Goal: Task Accomplishment & Management: Use online tool/utility

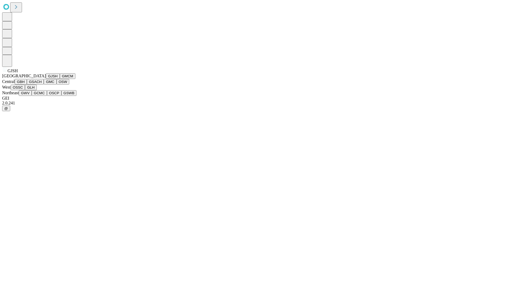
click at [46, 79] on button "GJSH" at bounding box center [53, 76] width 14 height 6
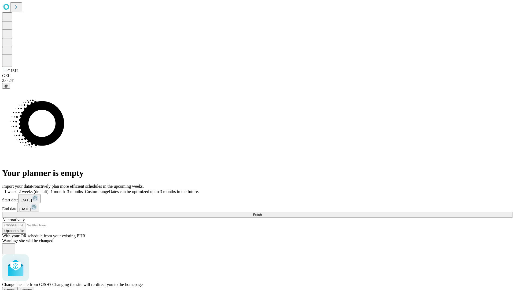
click at [32, 288] on span "Confirm" at bounding box center [26, 290] width 13 height 4
click at [17, 189] on label "1 week" at bounding box center [9, 191] width 14 height 5
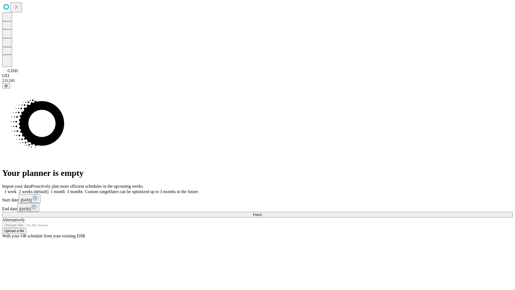
click at [262, 212] on span "Fetch" at bounding box center [257, 214] width 9 height 4
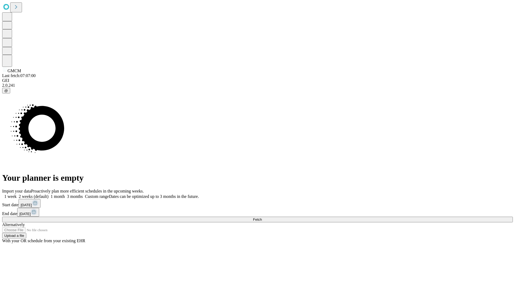
click at [17, 194] on label "1 week" at bounding box center [9, 196] width 14 height 5
click at [262, 217] on span "Fetch" at bounding box center [257, 219] width 9 height 4
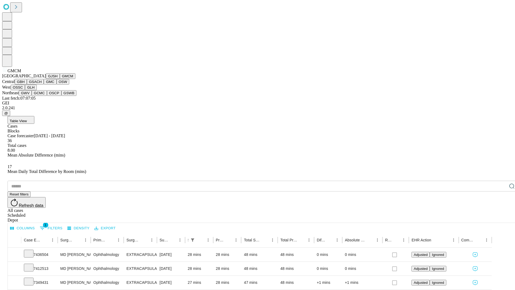
click at [27, 85] on button "GBH" at bounding box center [21, 82] width 12 height 6
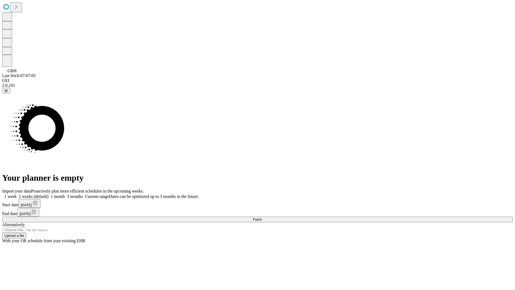
click at [262, 217] on span "Fetch" at bounding box center [257, 219] width 9 height 4
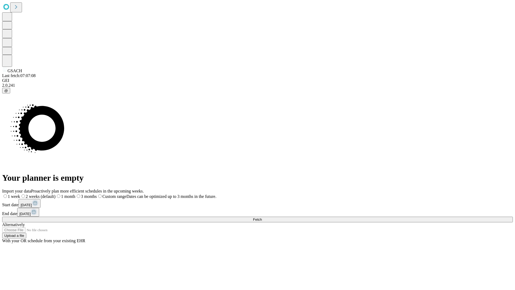
click at [20, 194] on label "1 week" at bounding box center [11, 196] width 18 height 5
click at [262, 217] on span "Fetch" at bounding box center [257, 219] width 9 height 4
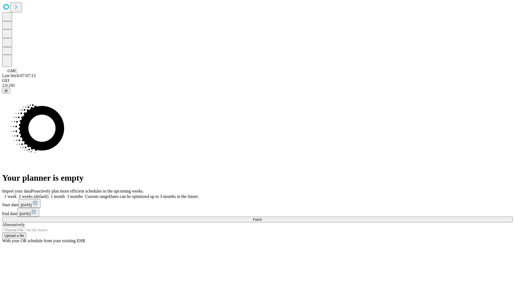
click at [262, 217] on span "Fetch" at bounding box center [257, 219] width 9 height 4
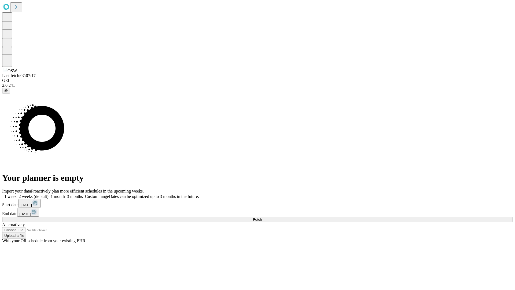
click at [17, 194] on label "1 week" at bounding box center [9, 196] width 14 height 5
click at [262, 217] on span "Fetch" at bounding box center [257, 219] width 9 height 4
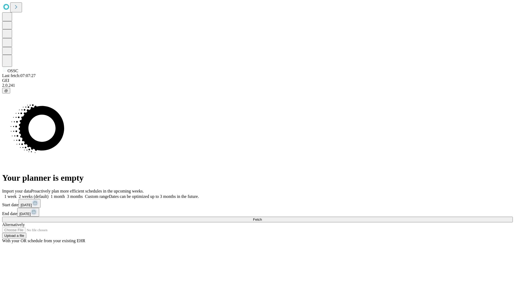
click at [17, 194] on label "1 week" at bounding box center [9, 196] width 14 height 5
click at [262, 217] on span "Fetch" at bounding box center [257, 219] width 9 height 4
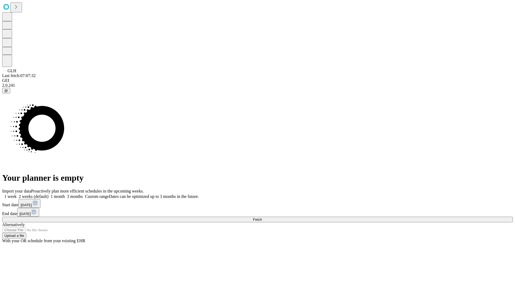
click at [262, 217] on span "Fetch" at bounding box center [257, 219] width 9 height 4
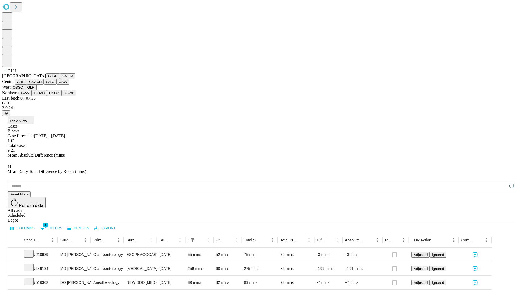
click at [32, 96] on button "GWV" at bounding box center [25, 93] width 13 height 6
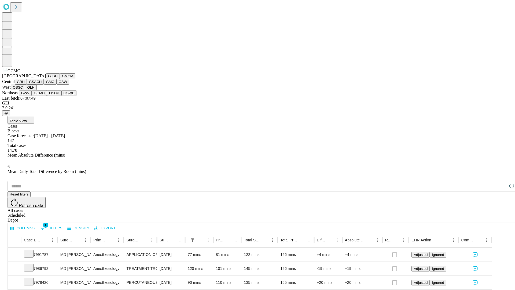
click at [47, 96] on button "OSCP" at bounding box center [54, 93] width 14 height 6
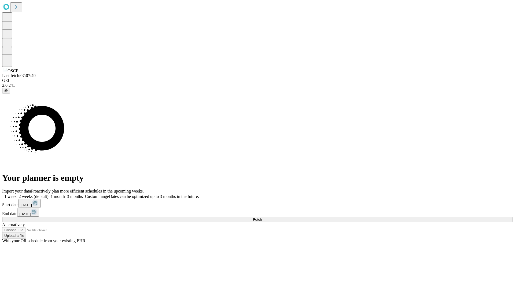
click at [17, 194] on label "1 week" at bounding box center [9, 196] width 14 height 5
click at [262, 217] on span "Fetch" at bounding box center [257, 219] width 9 height 4
